Goal: Information Seeking & Learning: Understand process/instructions

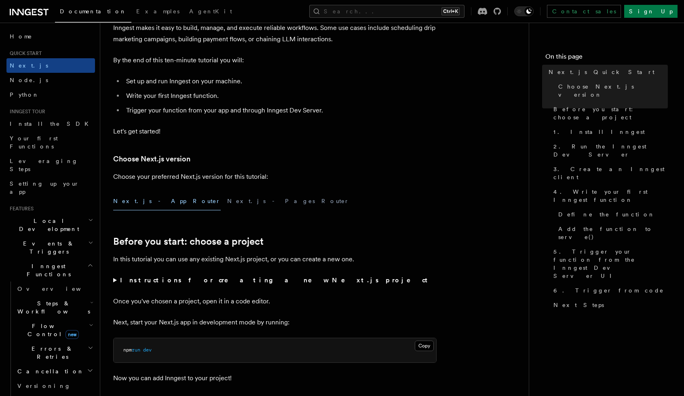
scroll to position [81, 0]
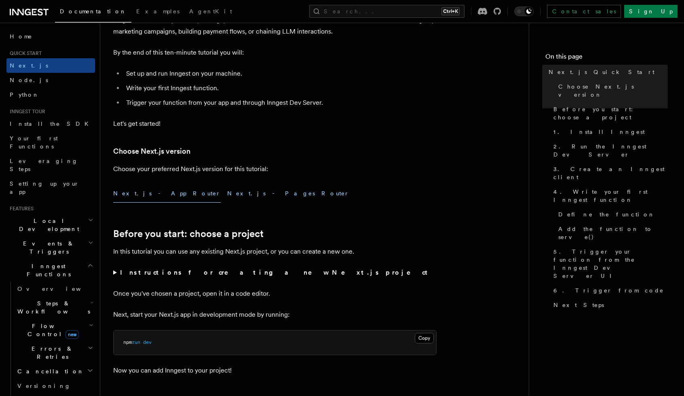
click at [227, 193] on button "Next.js - Pages Router" at bounding box center [288, 193] width 122 height 18
click at [133, 192] on button "Next.js - App Router" at bounding box center [167, 193] width 108 height 18
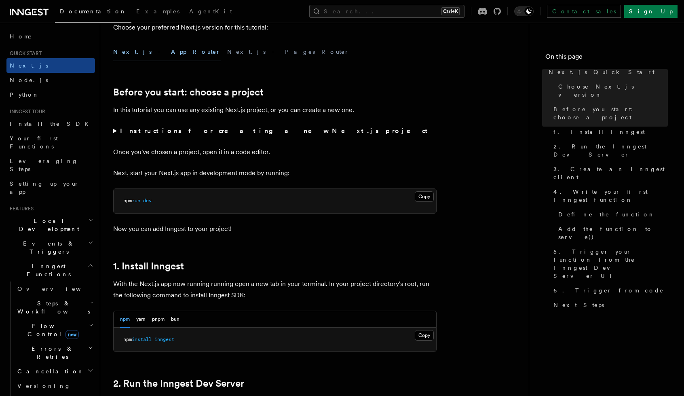
scroll to position [283, 0]
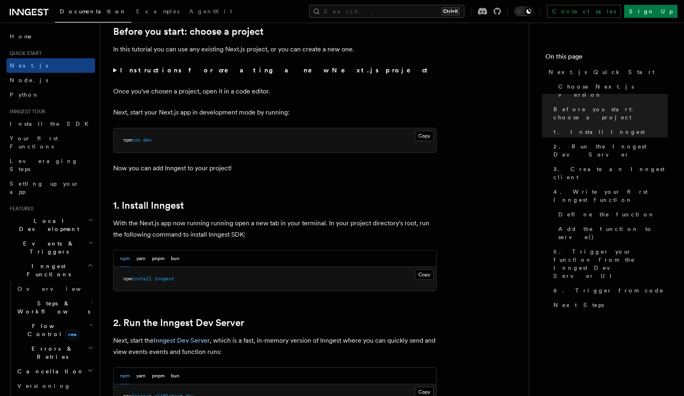
click at [174, 279] on span "inngest" at bounding box center [165, 279] width 20 height 6
copy article "npm install inngest"
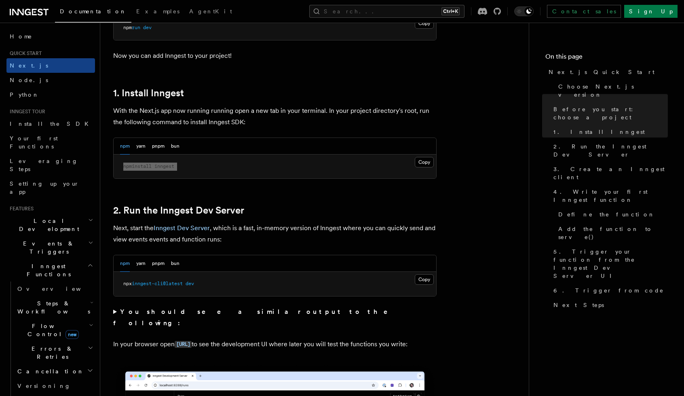
scroll to position [445, 0]
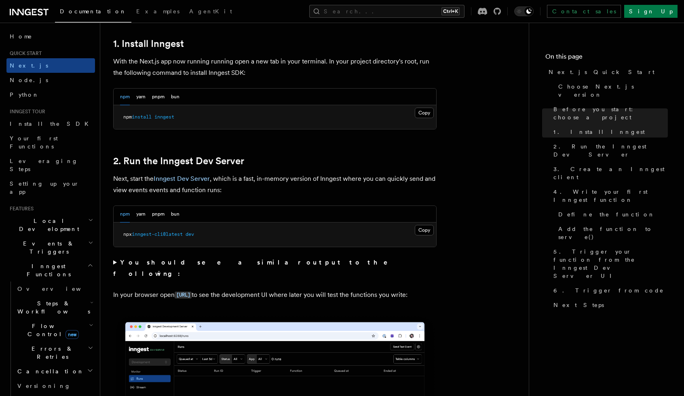
click at [174, 234] on span "inngest-cli@latest" at bounding box center [157, 234] width 51 height 6
copy div "npx inngest-cli@latest dev"
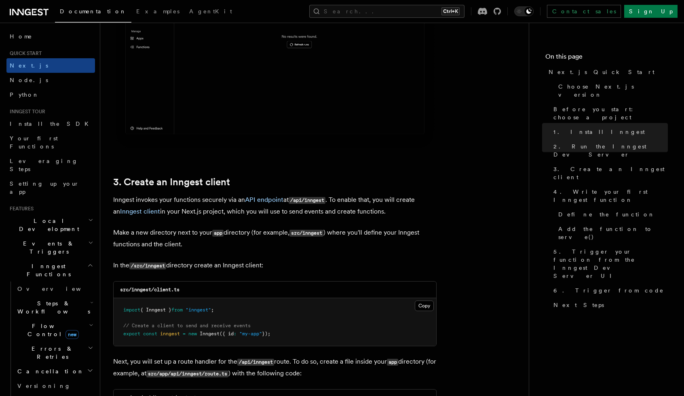
scroll to position [890, 0]
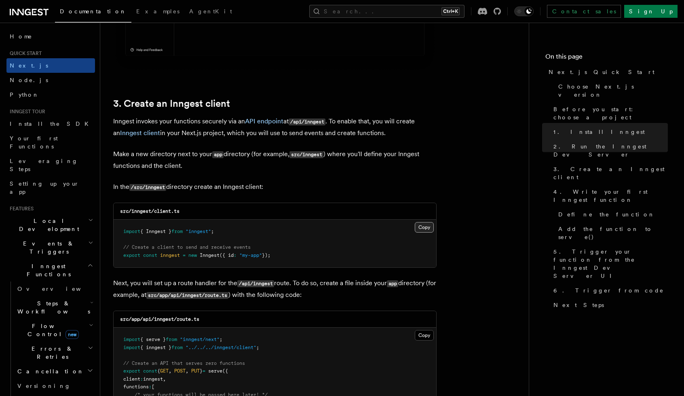
click at [427, 229] on button "Copy Copied" at bounding box center [424, 227] width 19 height 11
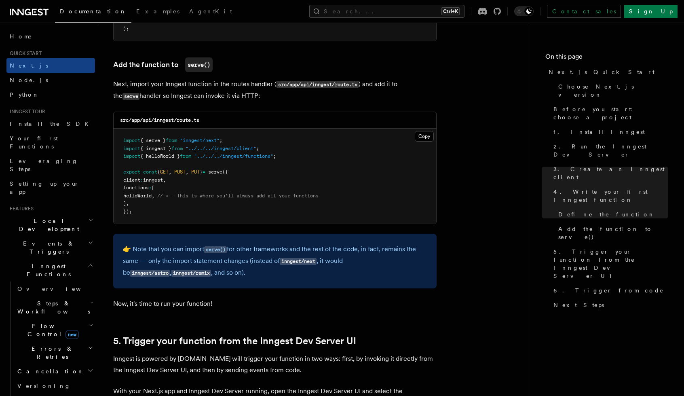
scroll to position [1578, 0]
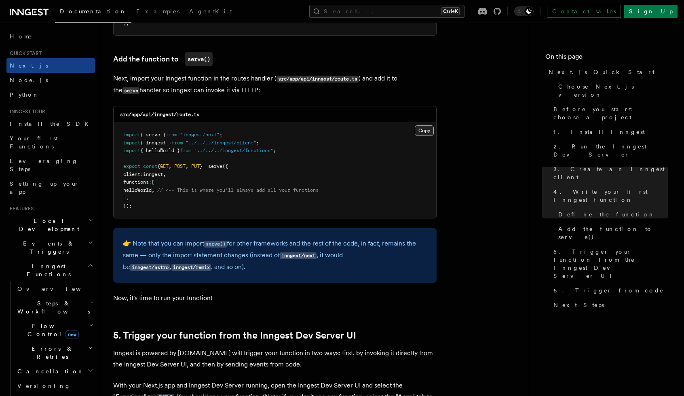
click at [428, 134] on button "Copy Copied" at bounding box center [424, 130] width 19 height 11
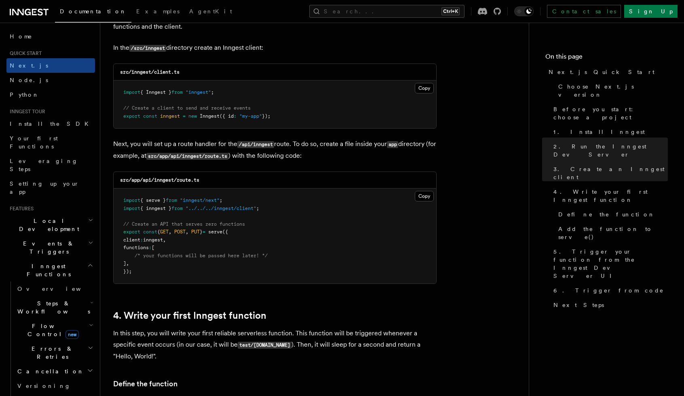
scroll to position [1011, 0]
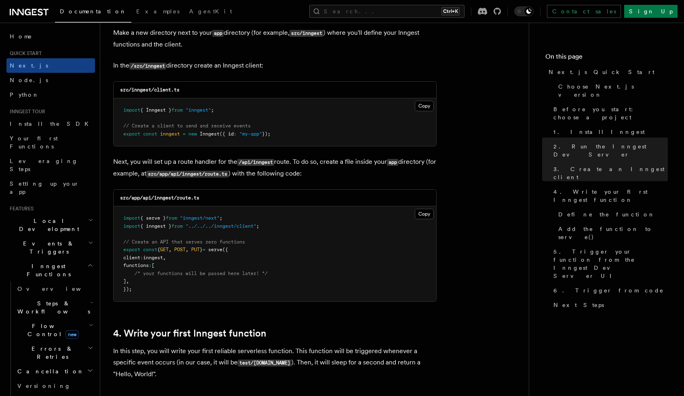
drag, startPoint x: 427, startPoint y: 109, endPoint x: 435, endPoint y: 109, distance: 8.1
click at [427, 109] on button "Copy Copied" at bounding box center [424, 106] width 19 height 11
click at [359, 142] on pre "import { Inngest } from "inngest" ; // Create a client to send and receive even…" at bounding box center [275, 122] width 323 height 48
click at [424, 213] on button "Copy Copied" at bounding box center [424, 214] width 19 height 11
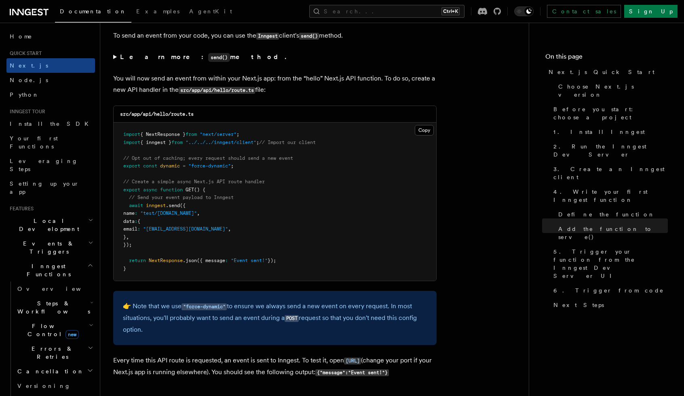
scroll to position [4248, 0]
